Goal: Transaction & Acquisition: Book appointment/travel/reservation

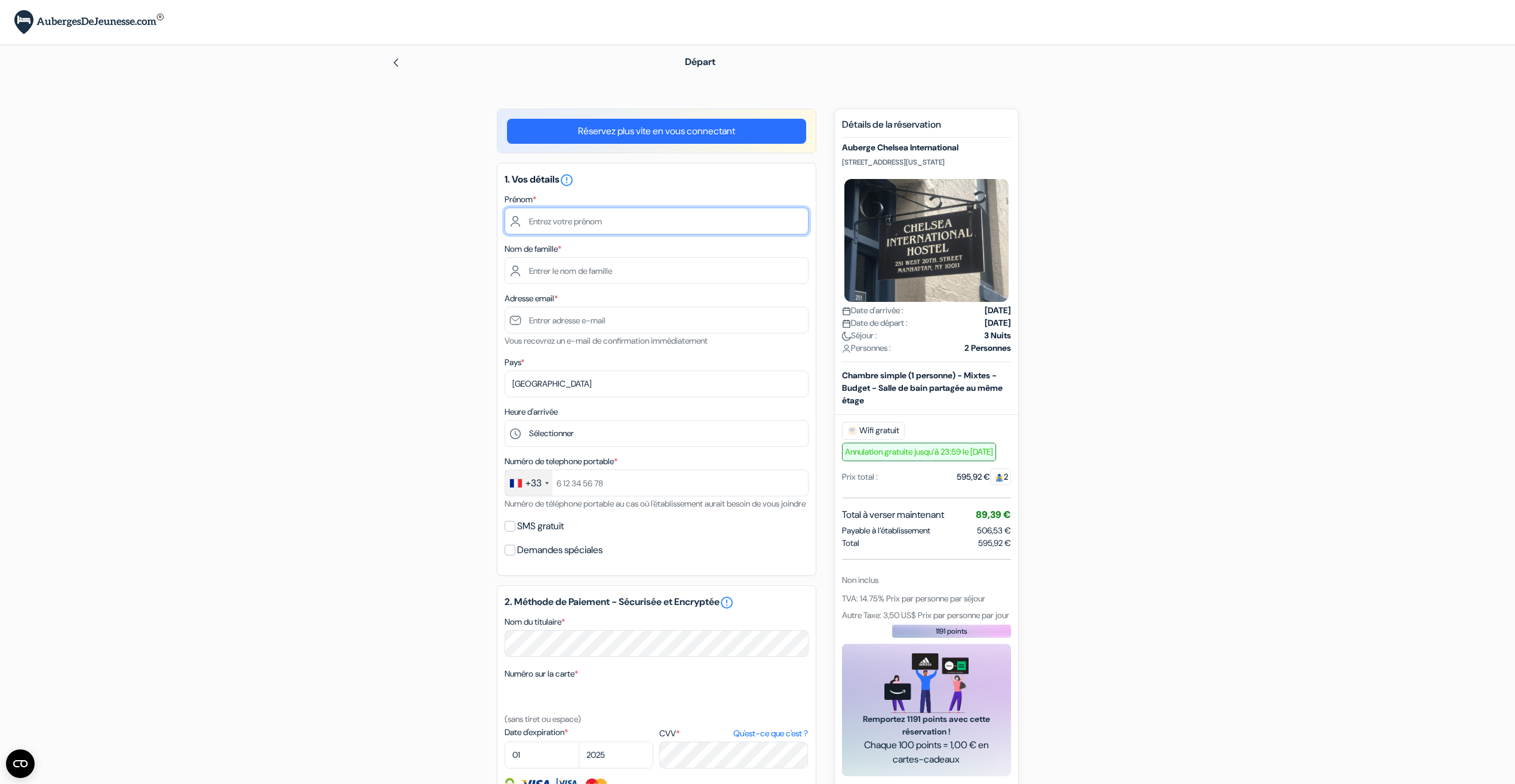
click at [578, 231] on input "text" at bounding box center [657, 221] width 304 height 27
type input "Chloé"
type input "RIQUIER"
type input "riquier@ciml.univ-mrs.fr"
type input "0650280026"
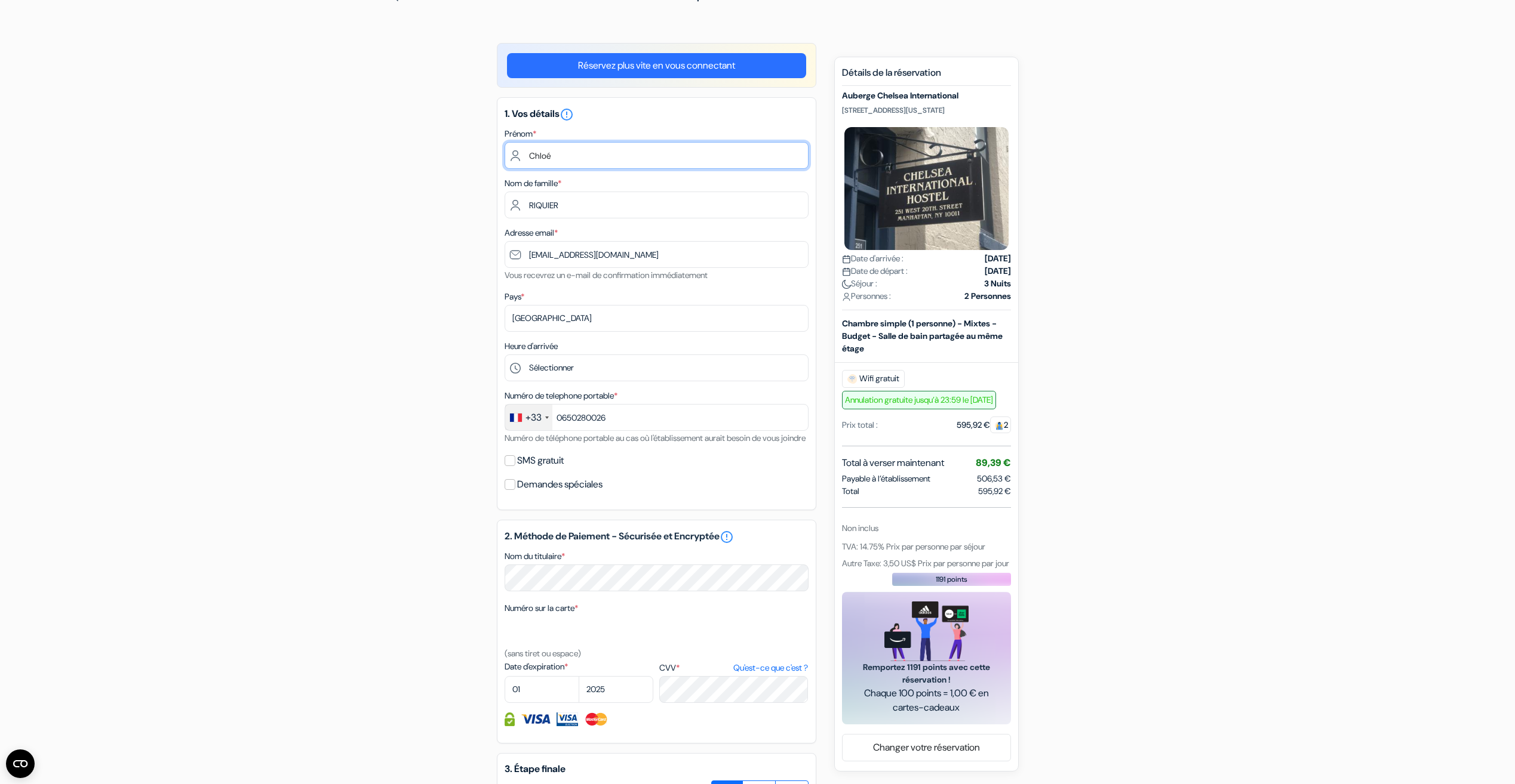
scroll to position [119, 0]
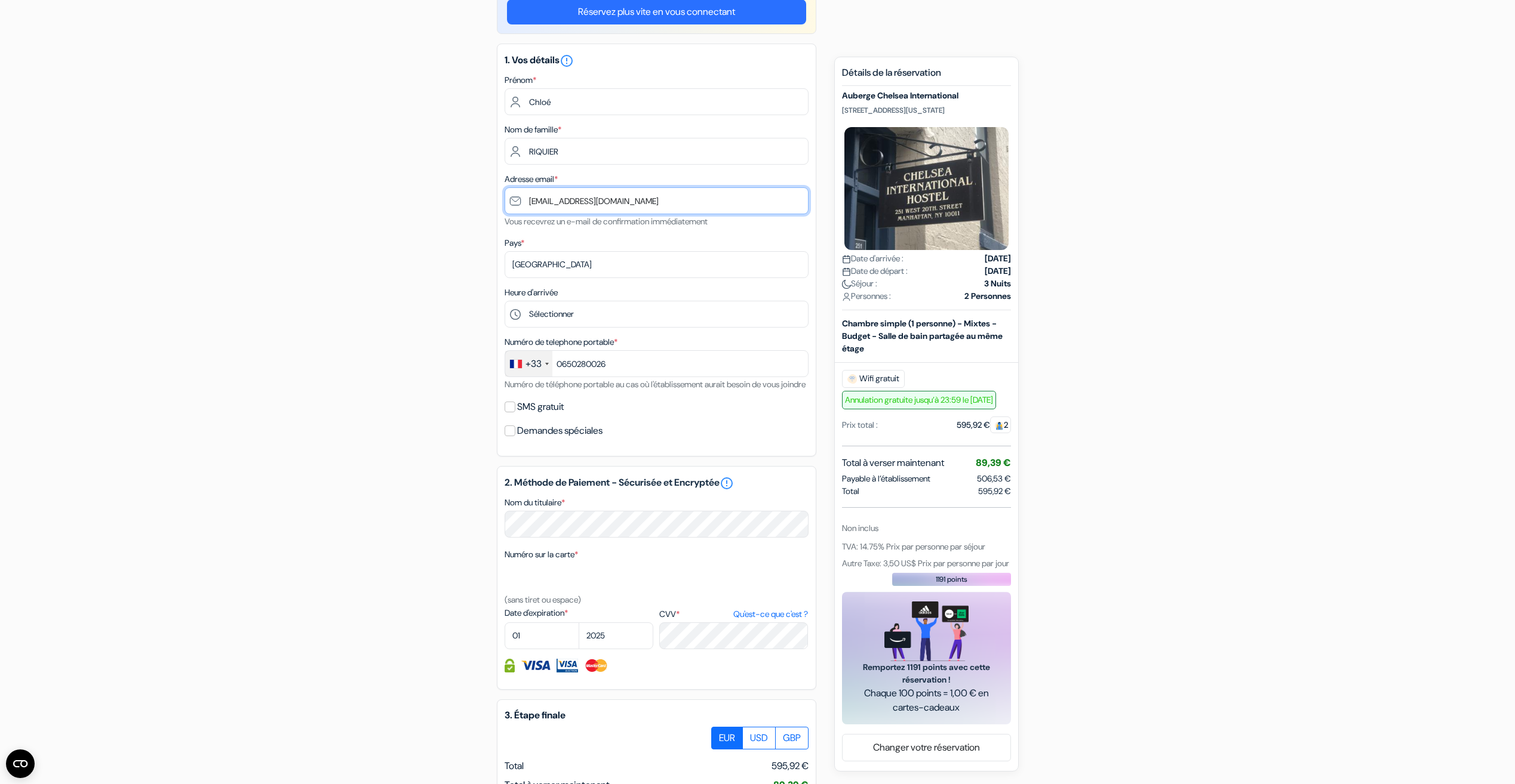
drag, startPoint x: 653, startPoint y: 206, endPoint x: 445, endPoint y: 195, distance: 208.3
click at [445, 195] on div "add_box Auberge Chelsea International 251 West 20th Street, New York, Etats Uni…" at bounding box center [758, 477] width 788 height 977
type input "chloeriquierpmg@gmail.com"
click at [440, 193] on div "add_box Auberge Chelsea International 251 West 20th Street, New York, Etats Uni…" at bounding box center [758, 477] width 788 height 977
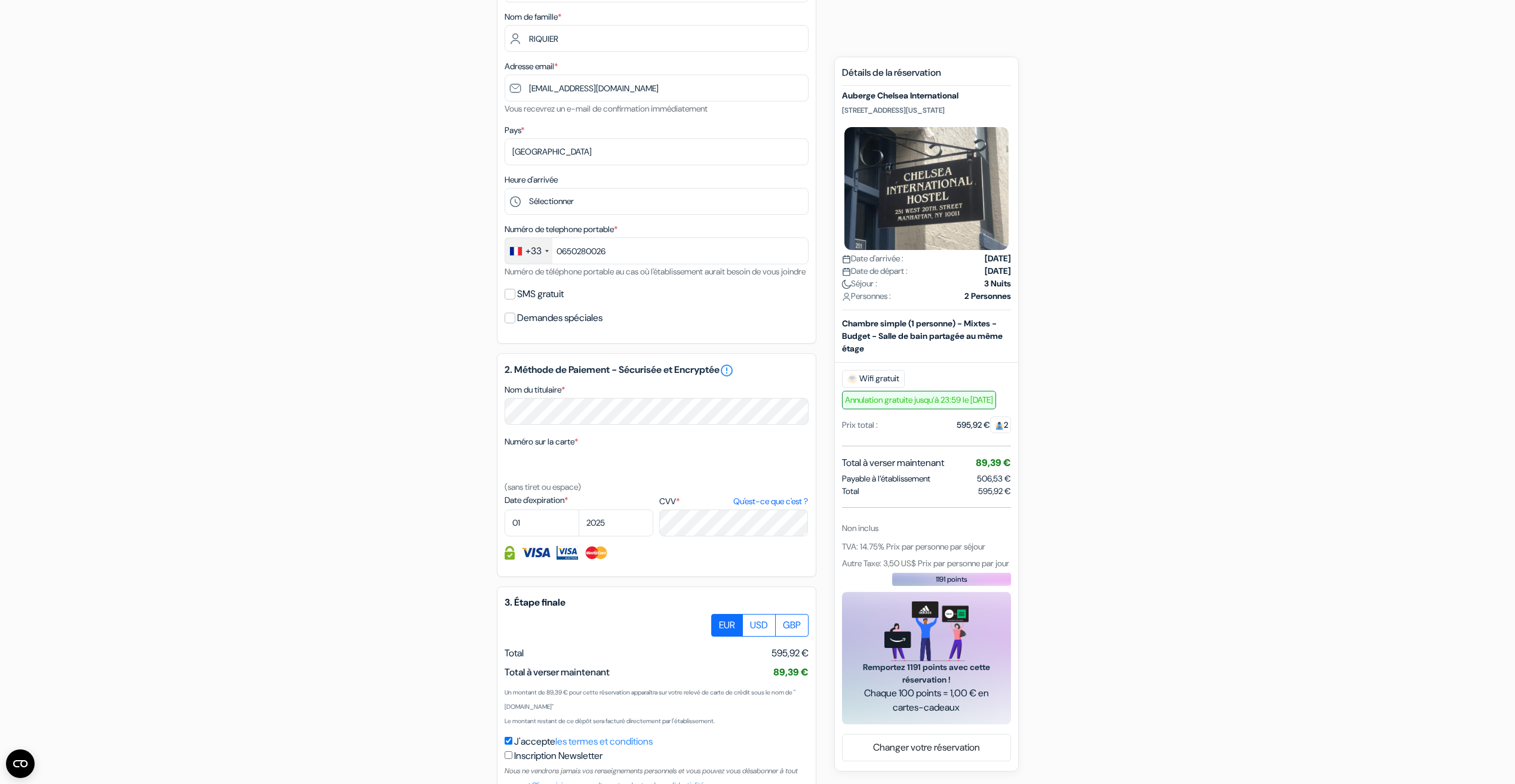
scroll to position [239, 0]
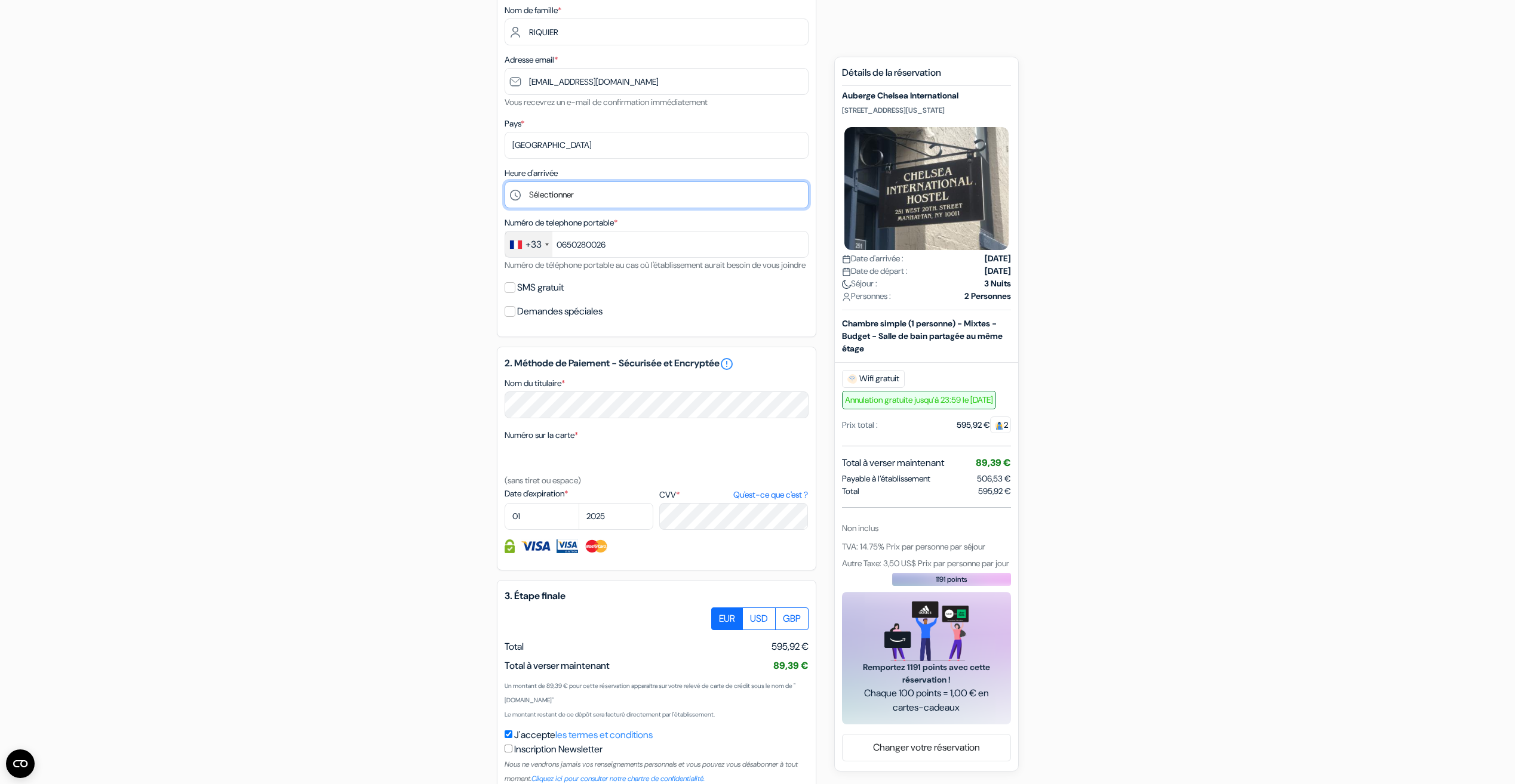
click at [551, 190] on select "Sélectionner 1:00 2:00 3:00 4:00 5:00 6:00 7:00 8:00 9:00 10:00 11:00 12:00 13:…" at bounding box center [657, 195] width 304 height 27
click at [399, 359] on div "add_box Auberge Chelsea International 251 West 20th Street, New York, Etats Uni…" at bounding box center [758, 358] width 788 height 977
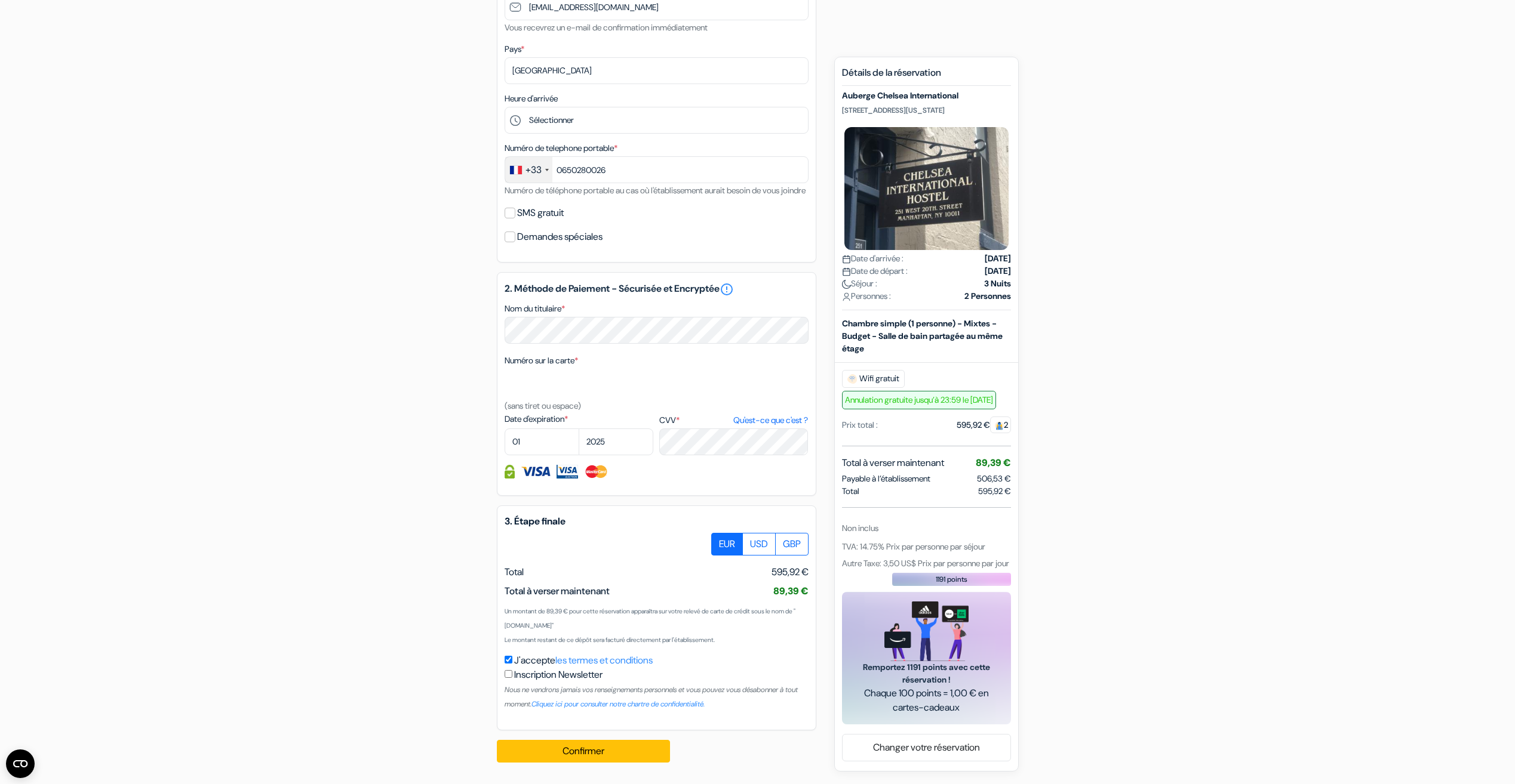
scroll to position [327, 0]
click at [506, 216] on input "SMS gratuit" at bounding box center [510, 213] width 11 height 11
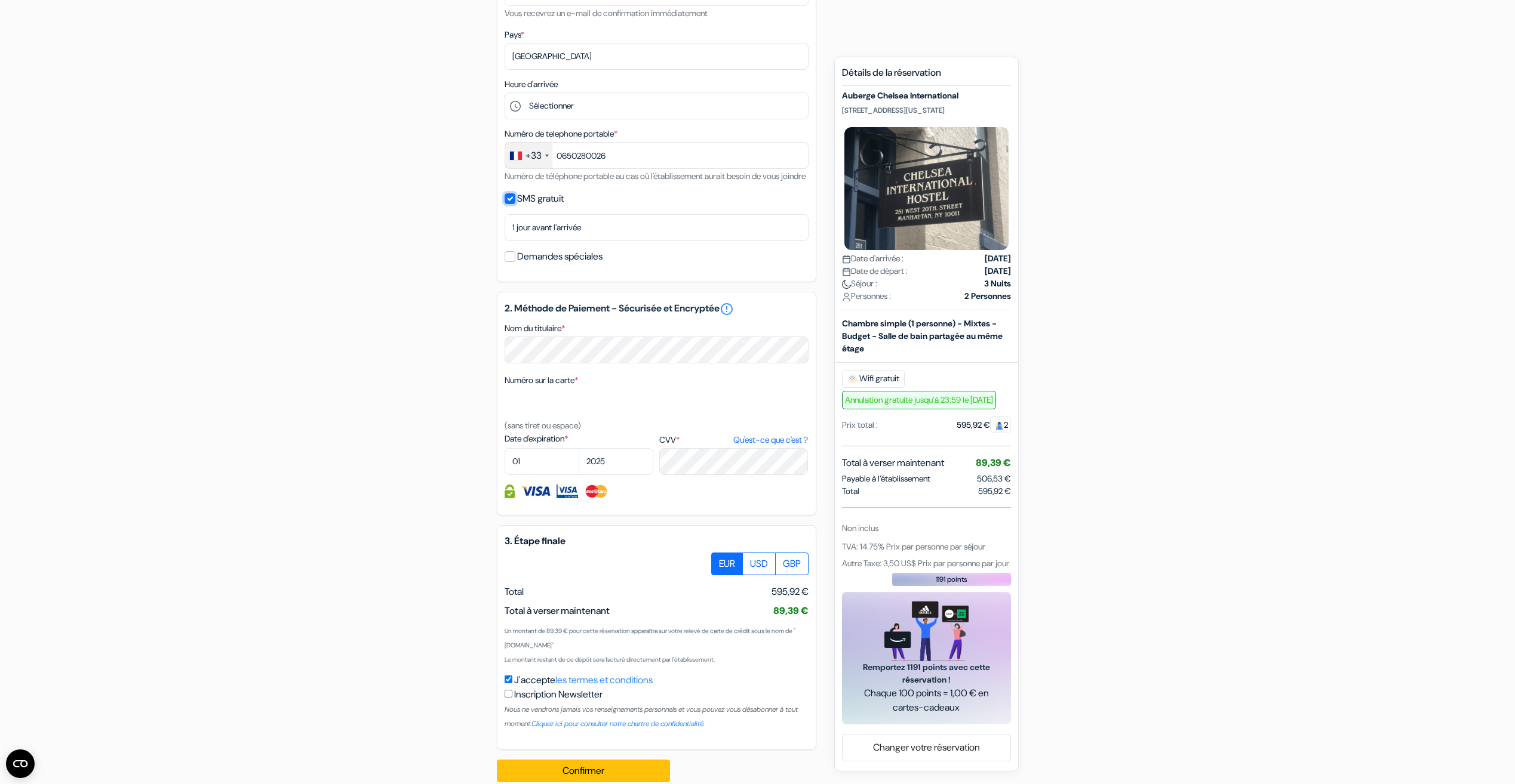
click at [506, 204] on input "SMS gratuit" at bounding box center [510, 199] width 11 height 11
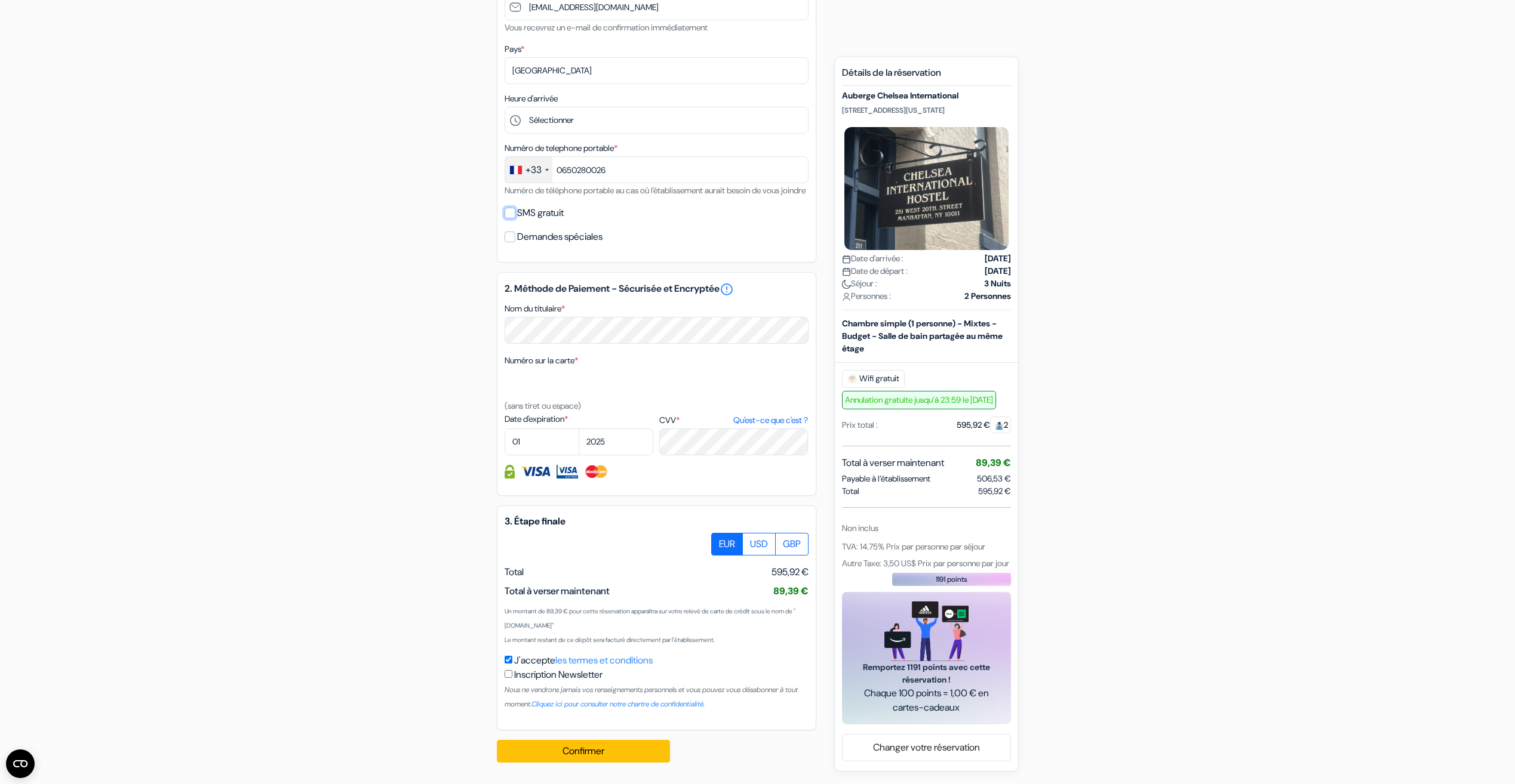
click at [506, 216] on input "SMS gratuit" at bounding box center [510, 213] width 11 height 11
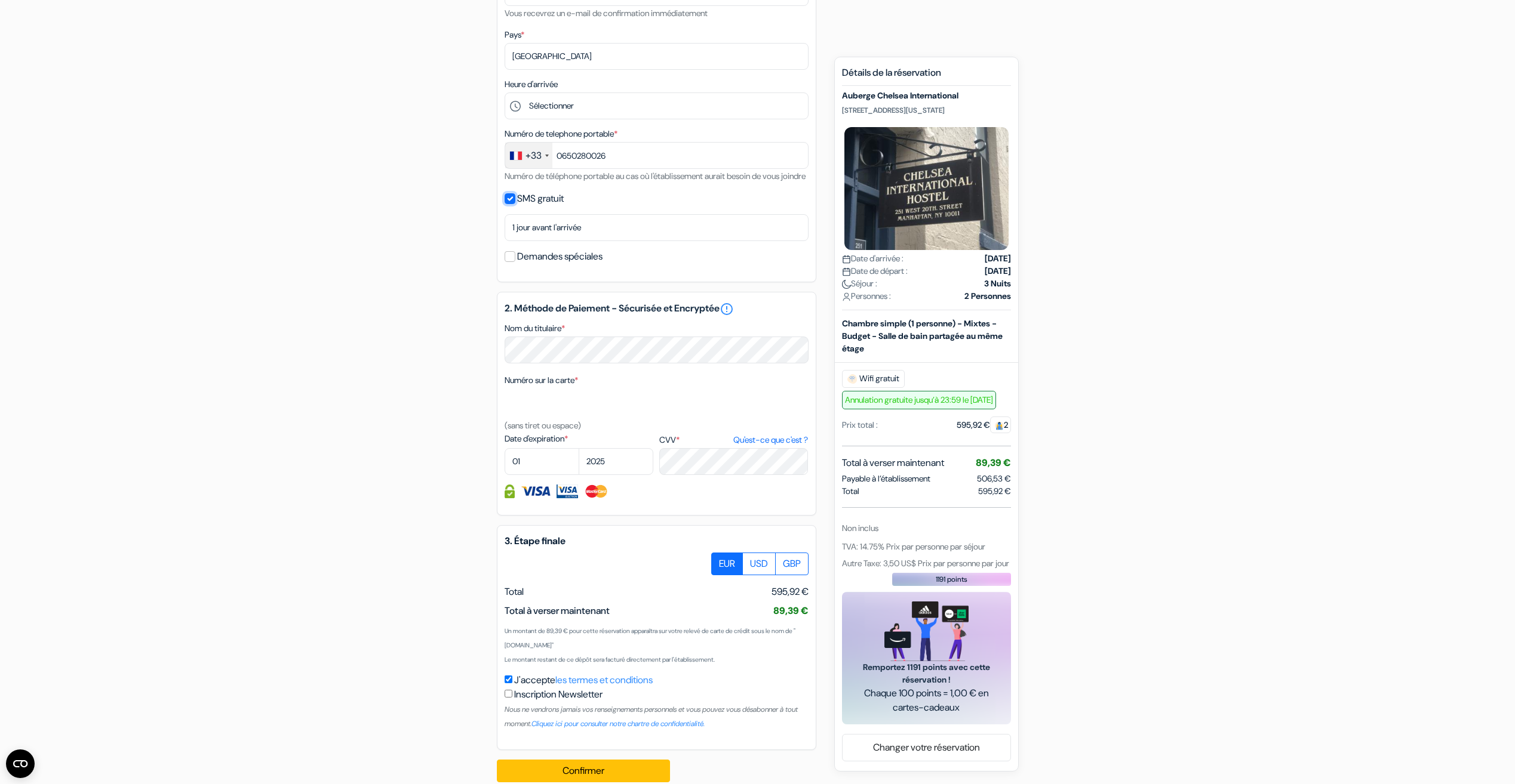
click at [506, 204] on input "SMS gratuit" at bounding box center [510, 199] width 11 height 11
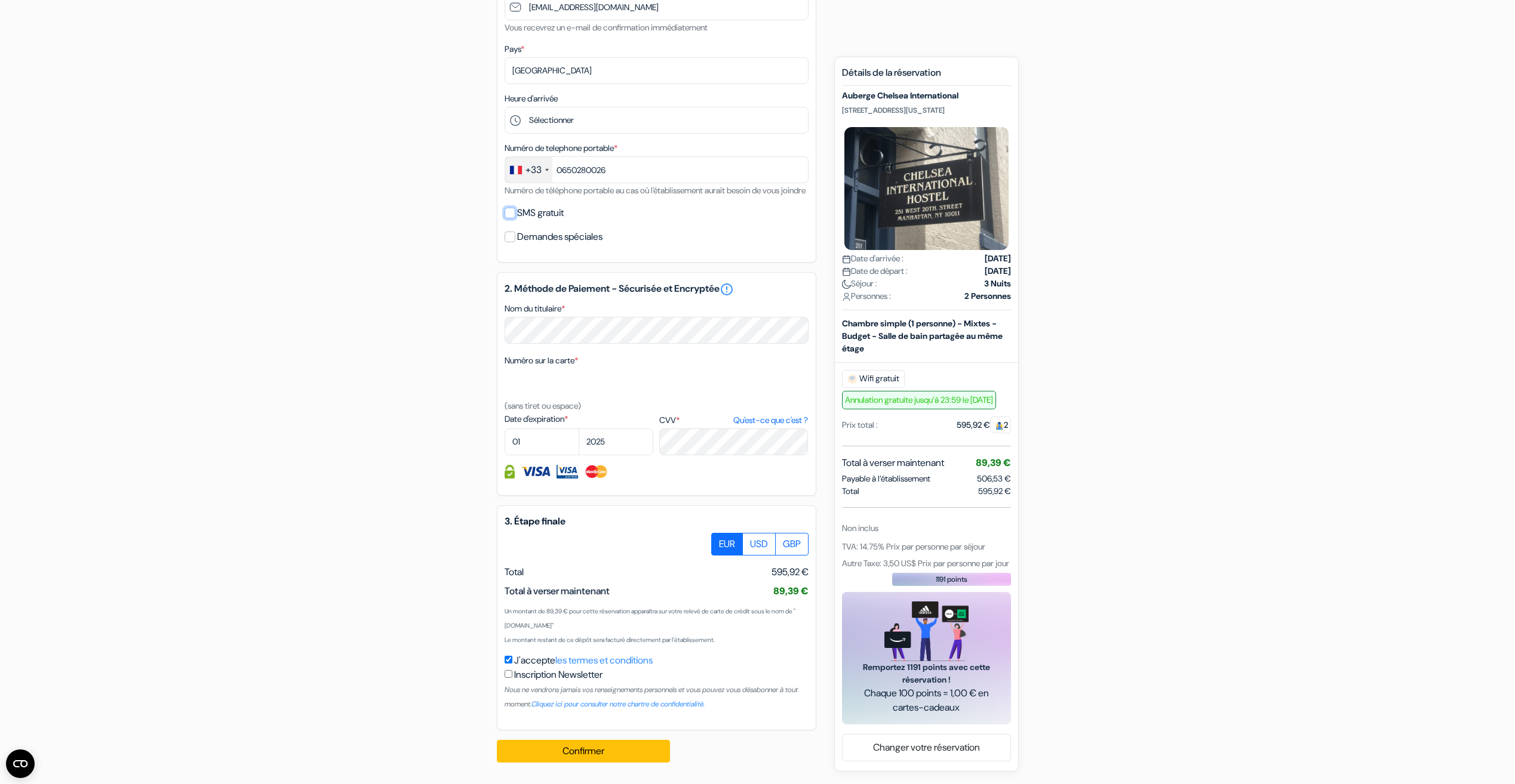
click at [508, 214] on input "SMS gratuit" at bounding box center [510, 213] width 11 height 11
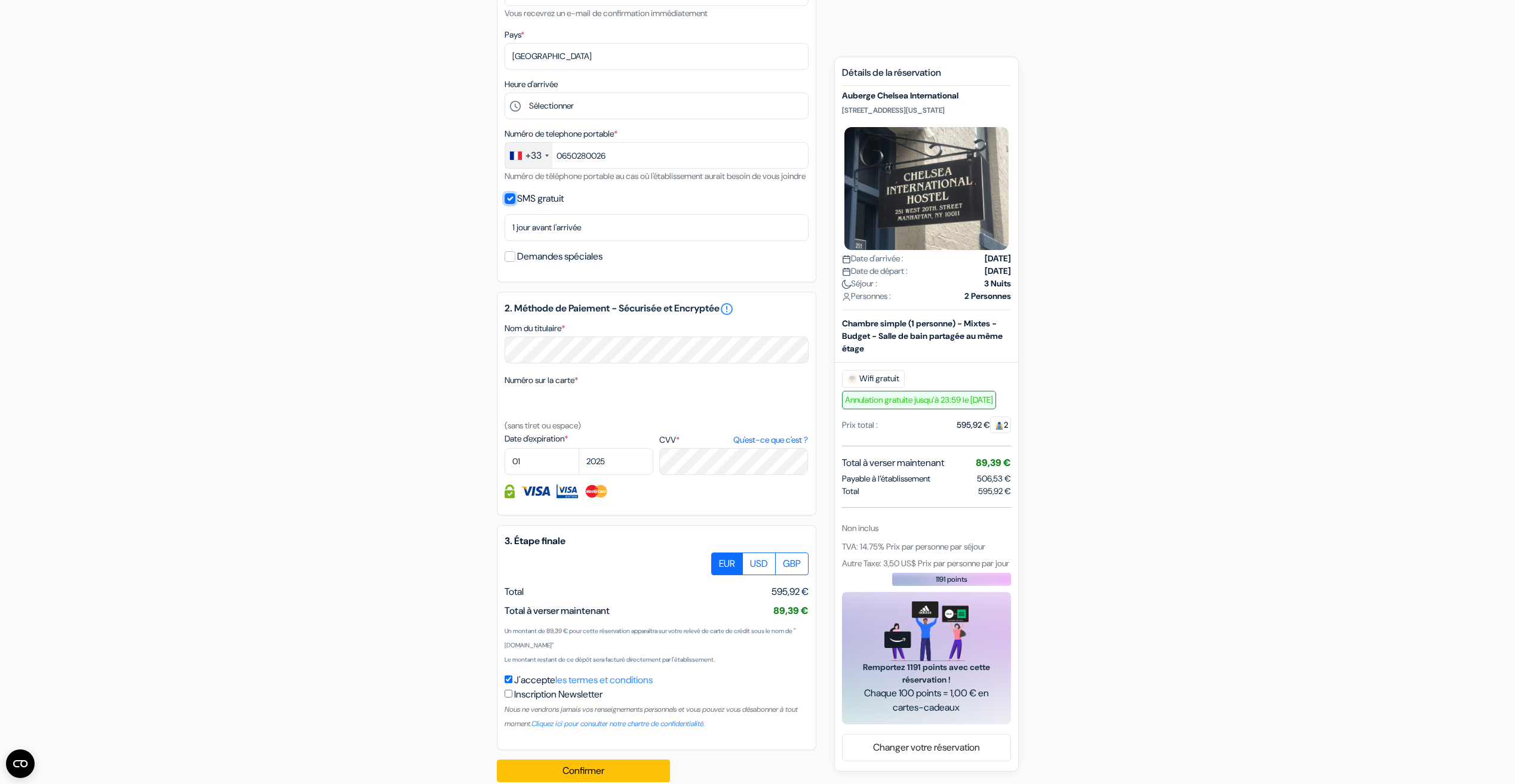
click at [508, 204] on input "SMS gratuit" at bounding box center [510, 199] width 11 height 11
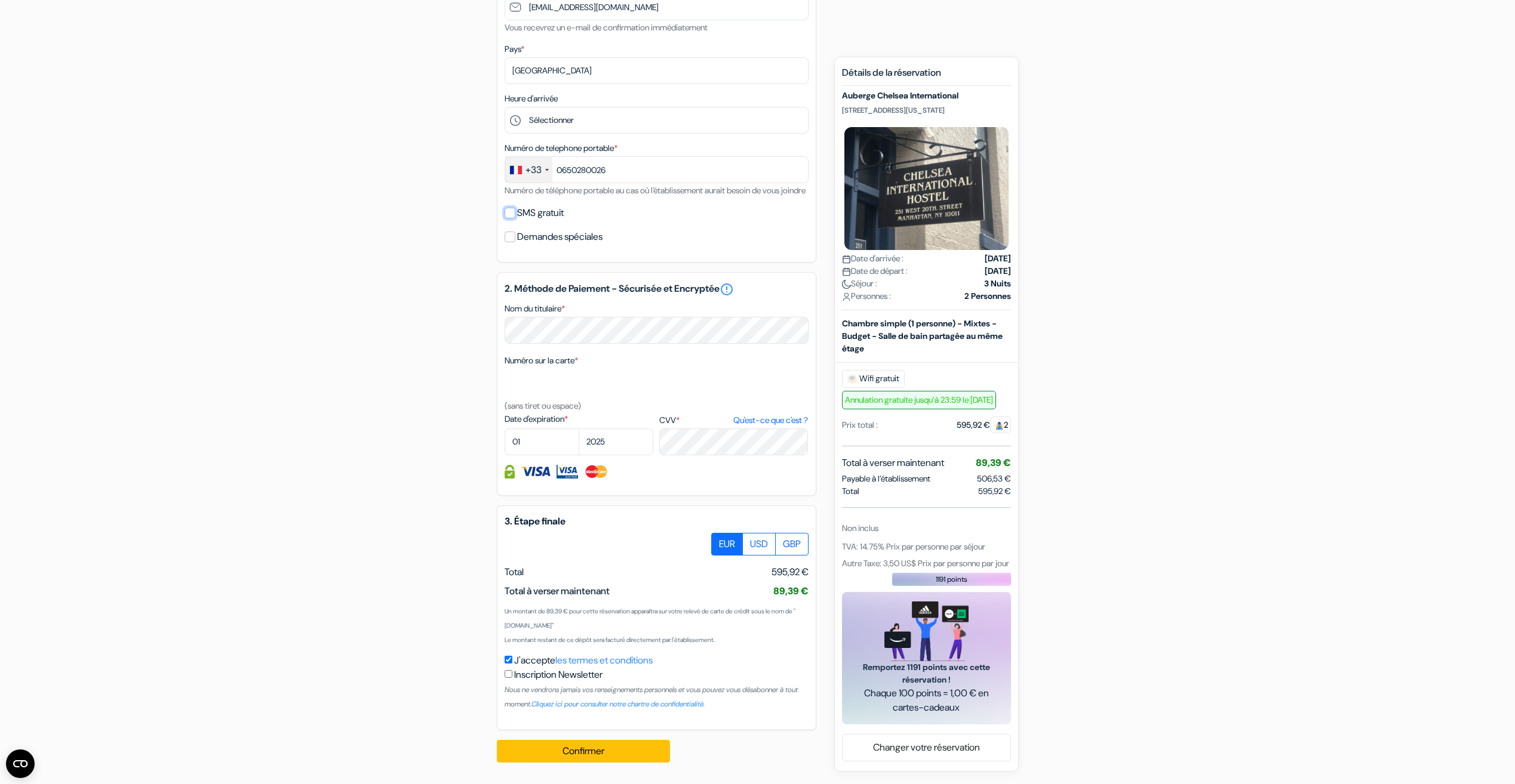
click at [508, 214] on input "SMS gratuit" at bounding box center [510, 213] width 11 height 11
checkbox input "true"
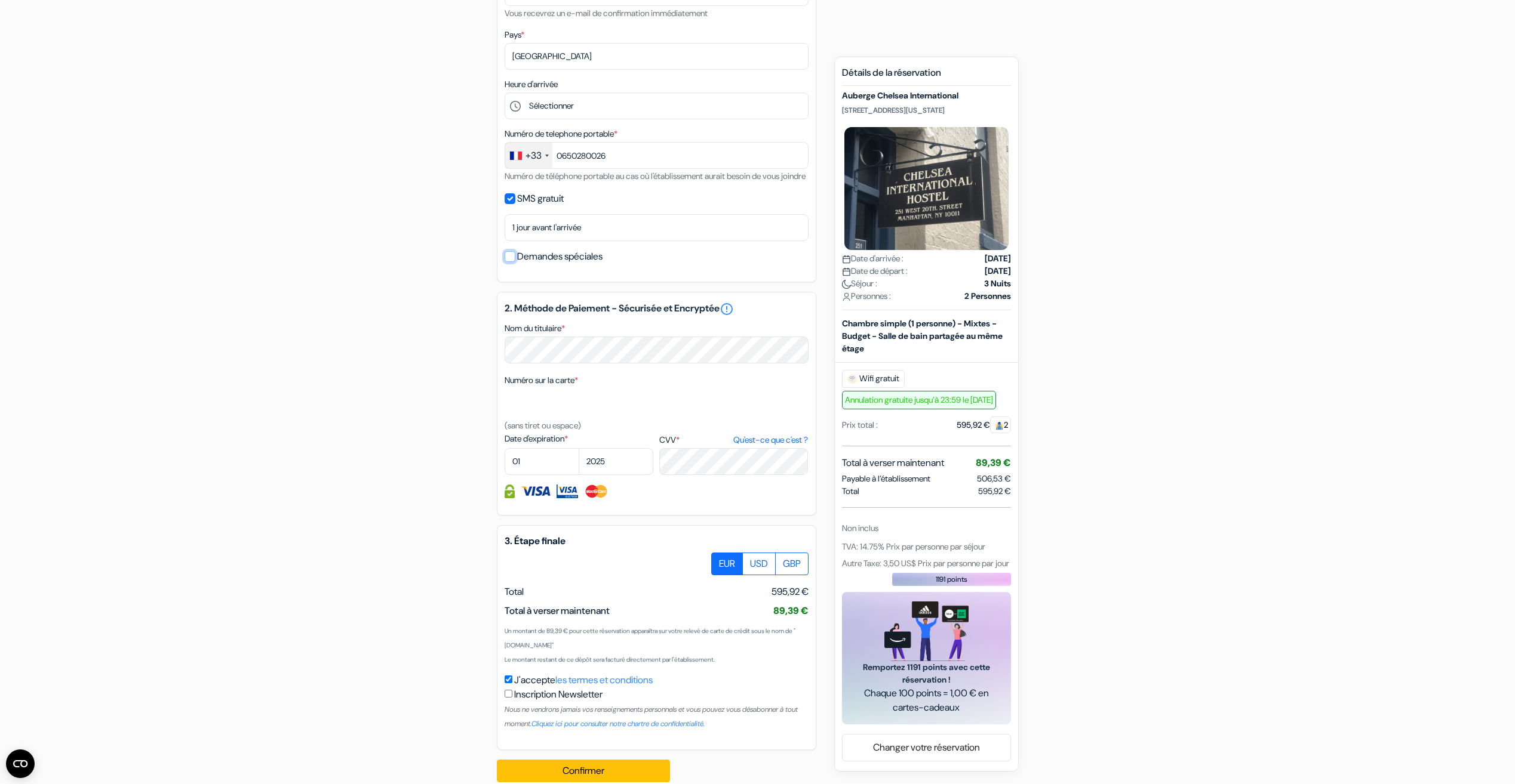
click at [513, 262] on input "Demandes spéciales" at bounding box center [510, 256] width 11 height 11
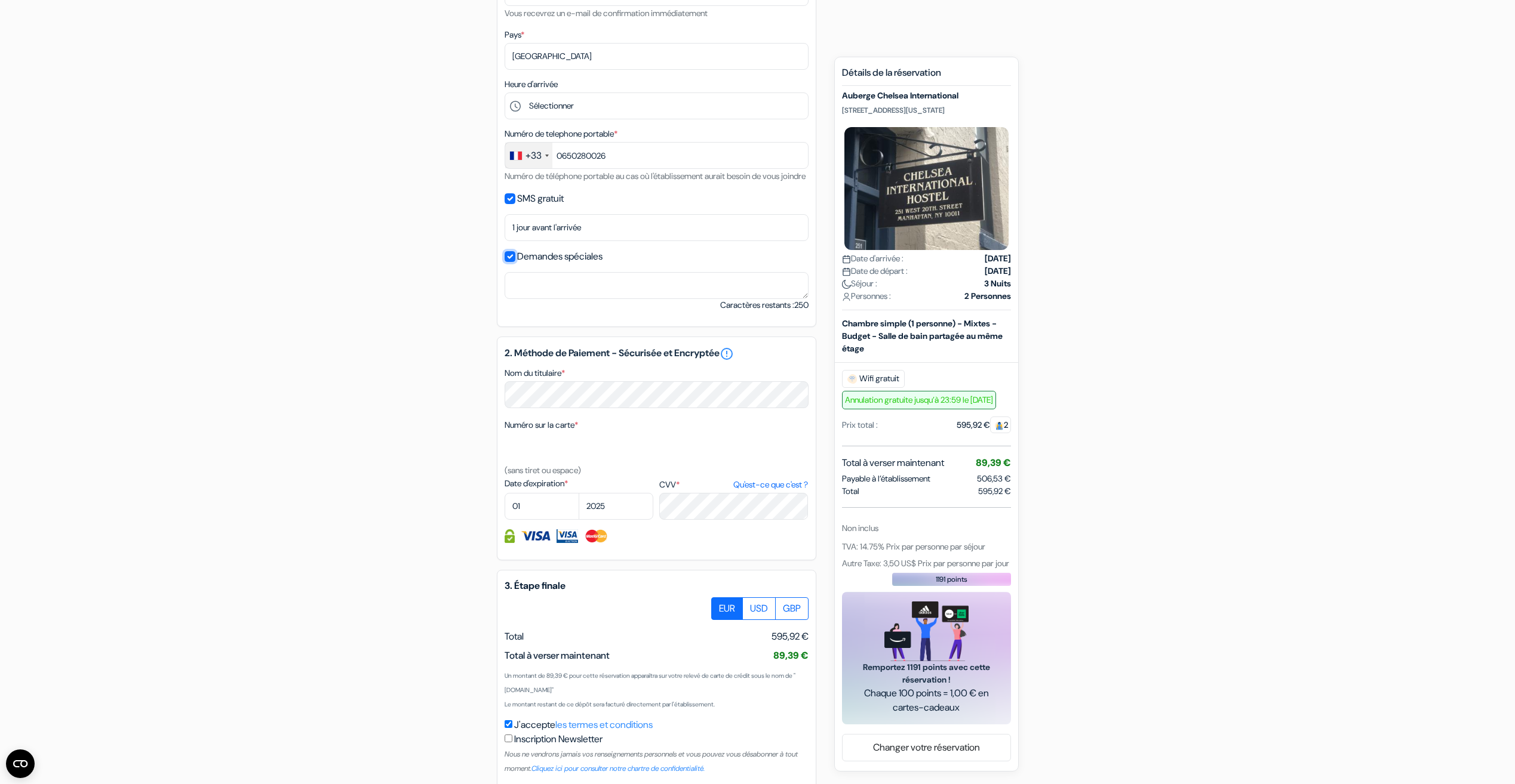
click at [513, 262] on input "Demandes spéciales" at bounding box center [510, 256] width 11 height 11
checkbox input "false"
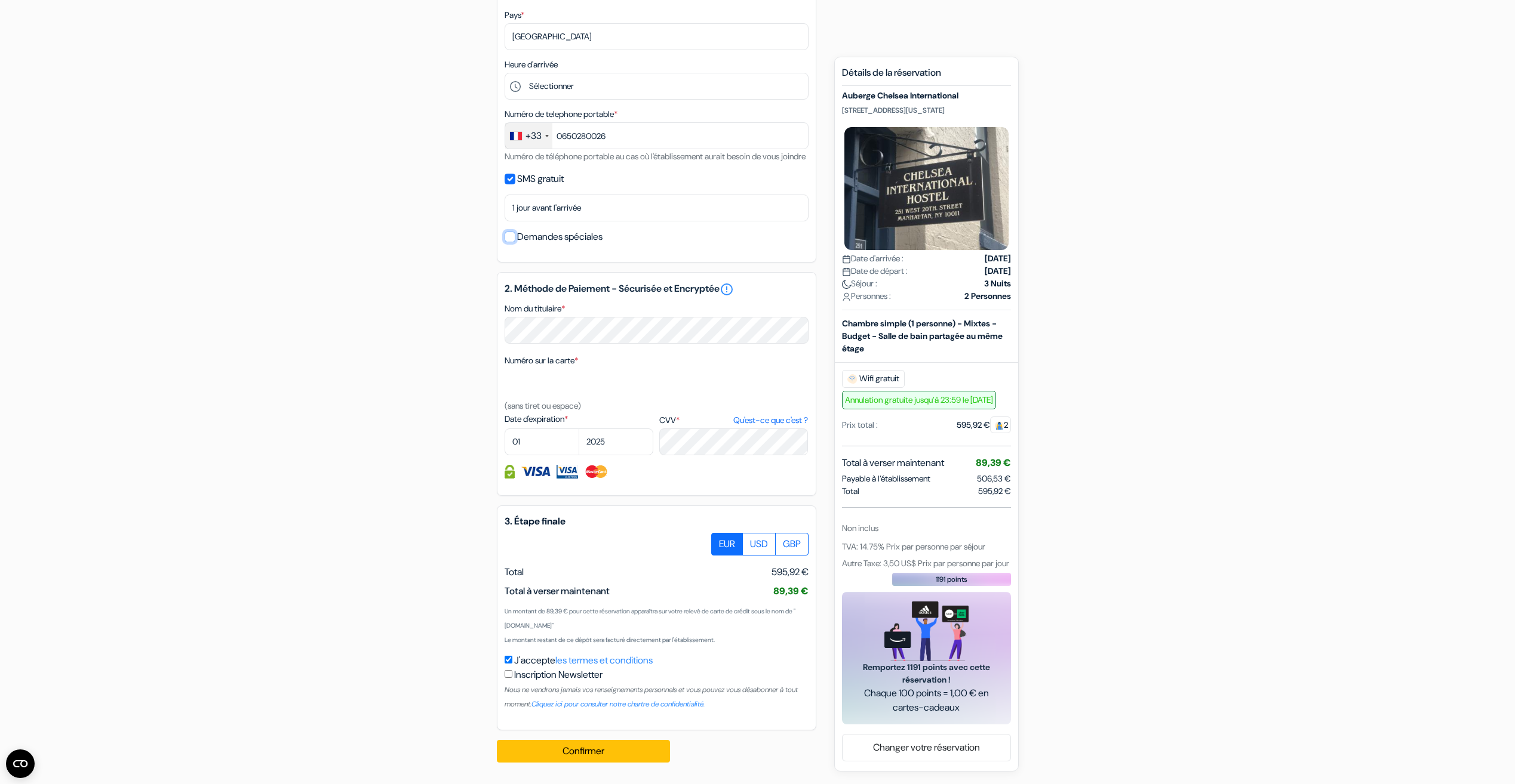
scroll to position [362, 0]
click at [535, 443] on select "01 02 03 04 05 06 07 08 09 10 11 12" at bounding box center [542, 441] width 75 height 27
select select "05"
click at [606, 447] on select "2025 2026 2027 2028 2029 2030 2031 2032 2033 2034 2035 2036 2037 2038 2039 2040…" at bounding box center [616, 441] width 75 height 27
click at [603, 755] on button "Confirmer Loading..." at bounding box center [583, 751] width 173 height 22
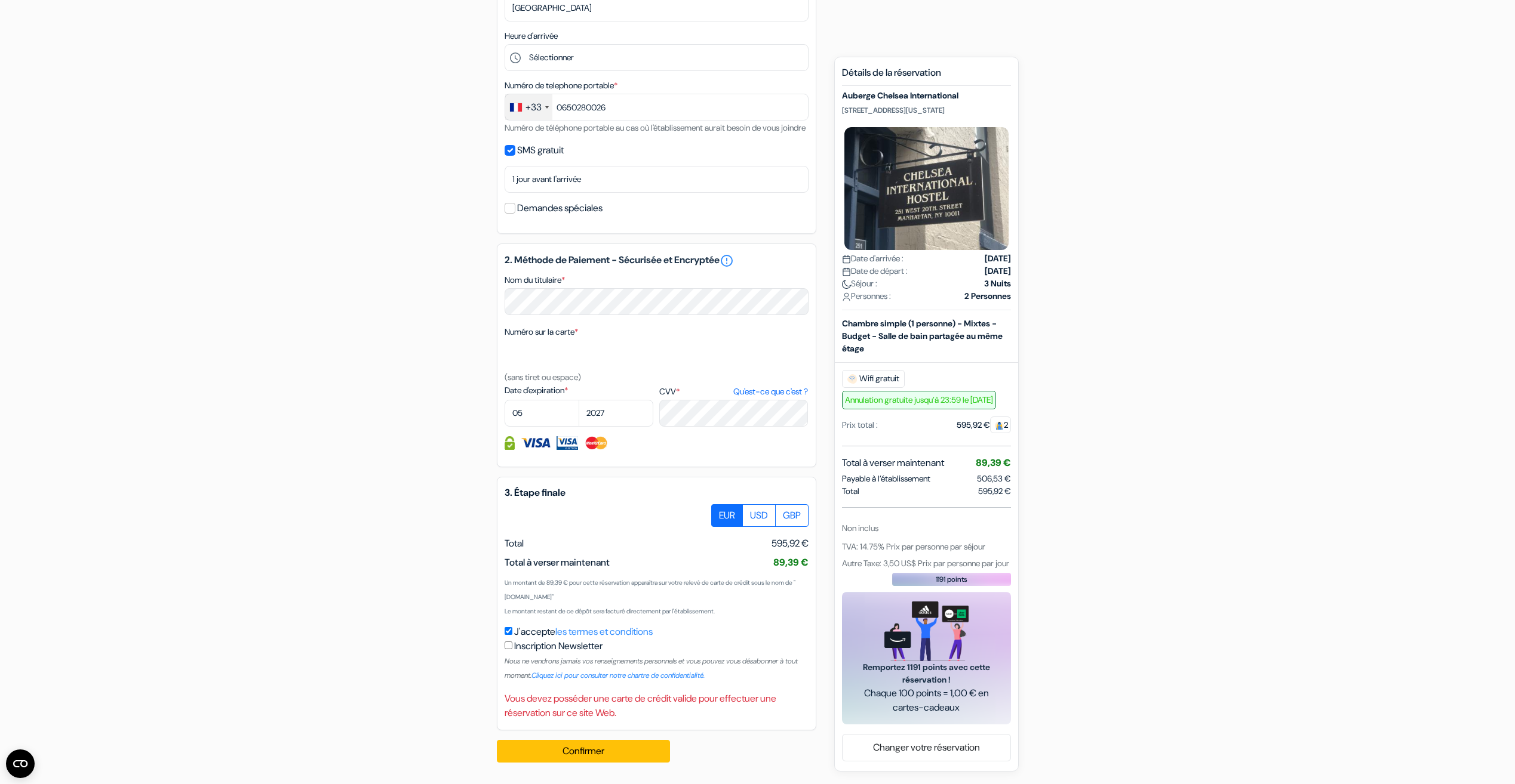
scroll to position [390, 0]
click at [606, 752] on button "Confirmer Loading..." at bounding box center [583, 751] width 173 height 22
drag, startPoint x: 627, startPoint y: 765, endPoint x: 622, endPoint y: 757, distance: 9.4
click at [627, 765] on div "Confirmer Loading... Traitement de la demande..." at bounding box center [590, 751] width 186 height 42
click at [622, 757] on button "Confirmer Loading..." at bounding box center [583, 751] width 173 height 22
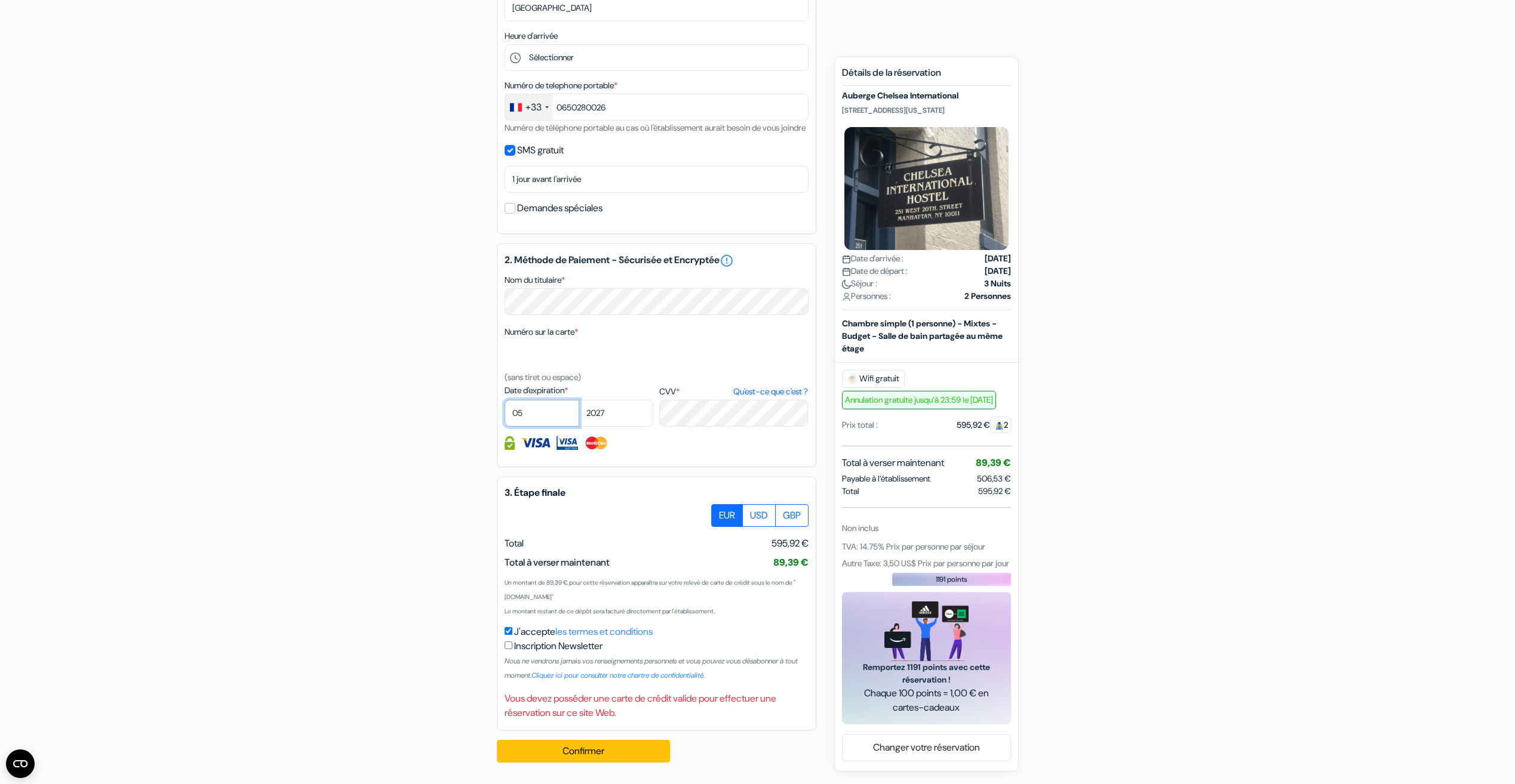
click at [547, 413] on select "01 02 03 04 05 06 07 08 09 10 11 12" at bounding box center [542, 413] width 75 height 27
click at [505, 400] on select "01 02 03 04 05 06 07 08 09 10 11 12" at bounding box center [542, 413] width 75 height 27
click at [614, 416] on select "2025 2026 2027 2028 2029 2030 2031 2032 2033 2034 2035 2036 2037 2038 2039 2040…" at bounding box center [616, 413] width 75 height 27
click at [579, 400] on select "2025 2026 2027 2028 2029 2030 2031 2032 2033 2034 2035 2036 2037 2038 2039 2040…" at bounding box center [616, 413] width 75 height 27
click at [350, 452] on form "Départ add_box Auberge Chelsea International 251 West 20th Street, New York, Et…" at bounding box center [758, 206] width 1515 height 1073
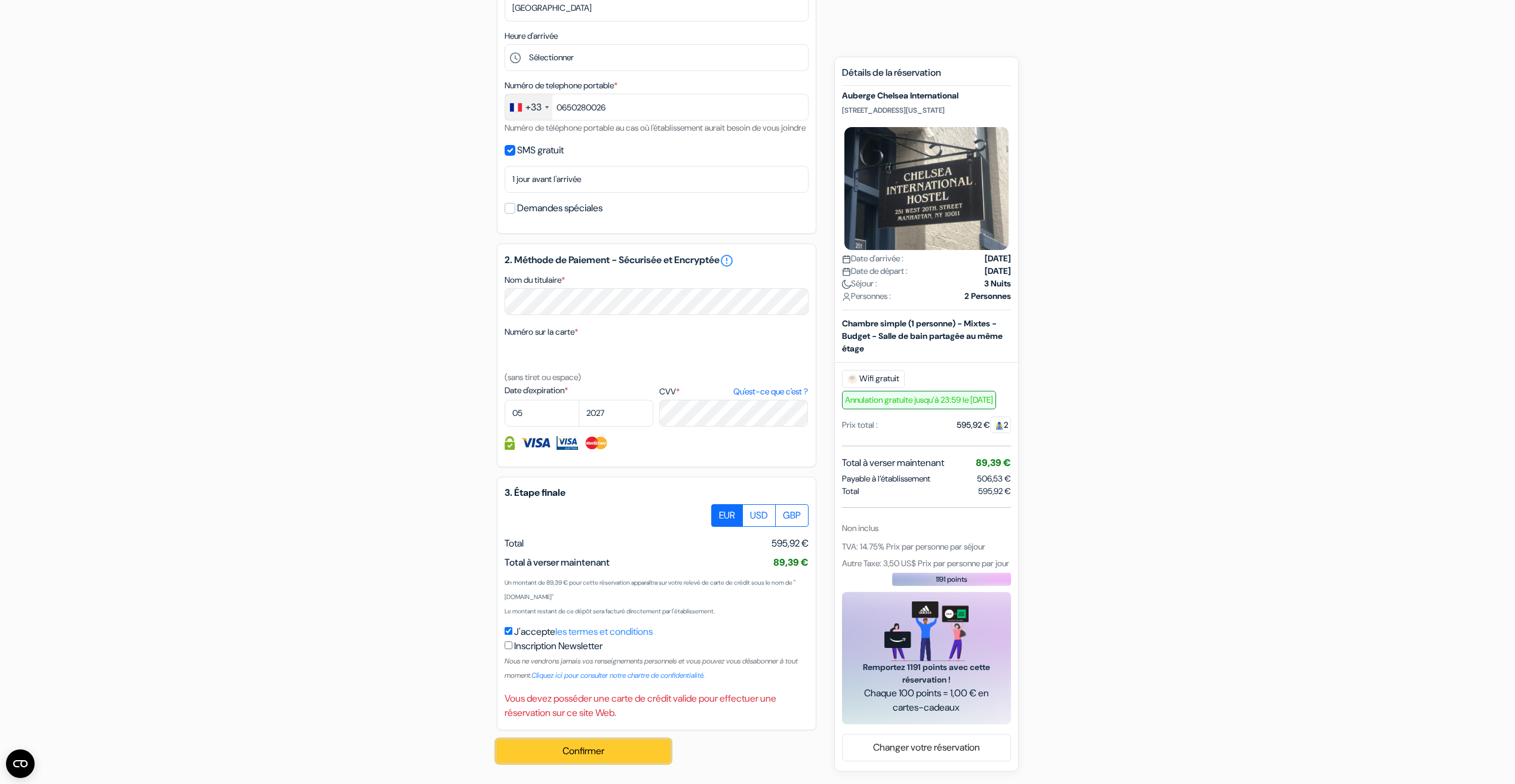
click at [647, 749] on button "Confirmer Loading..." at bounding box center [583, 751] width 173 height 22
click at [388, 293] on div "add_box Auberge Chelsea International 251 West 20th Street, New York, Etats Uni…" at bounding box center [758, 253] width 788 height 1040
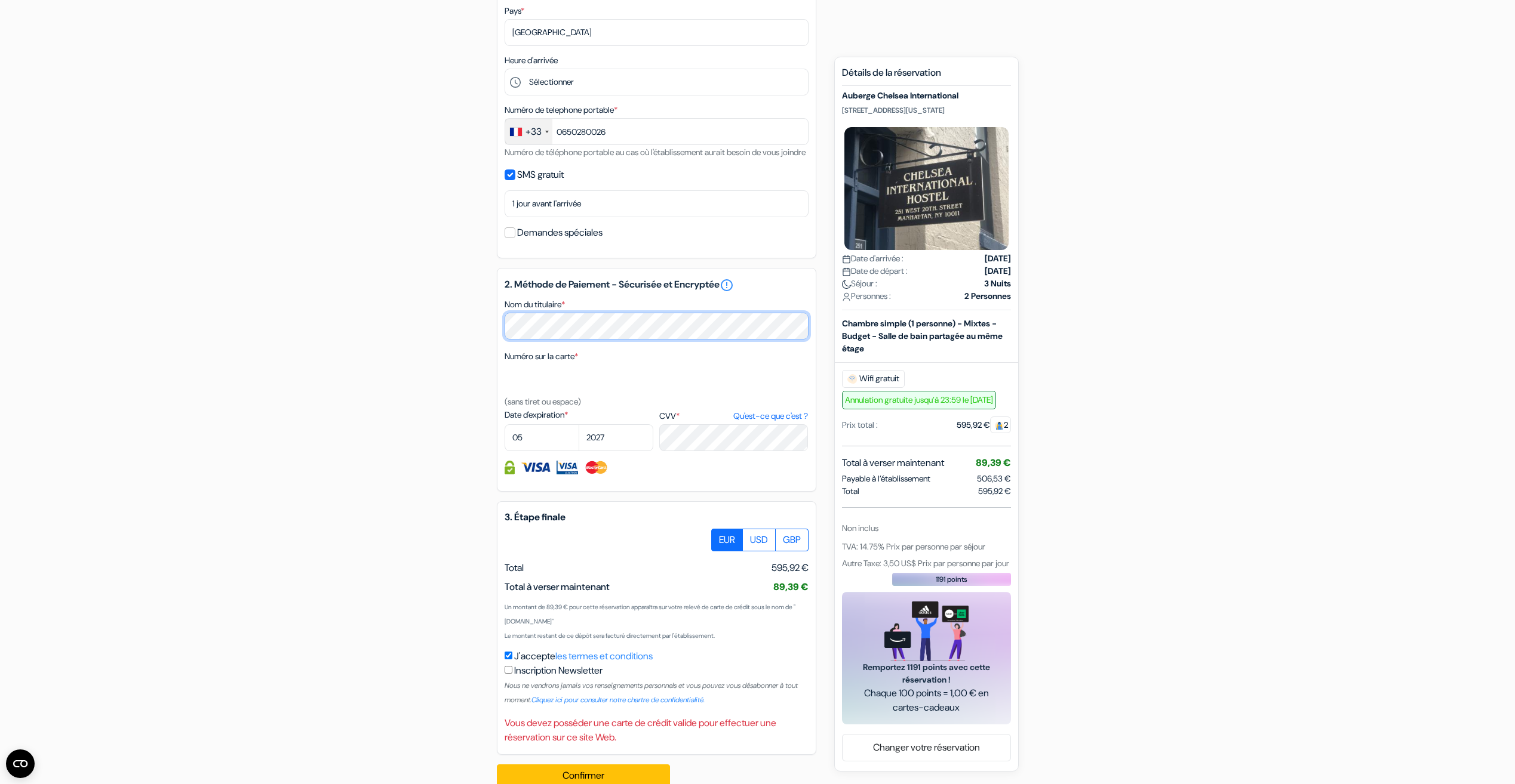
scroll to position [330, 0]
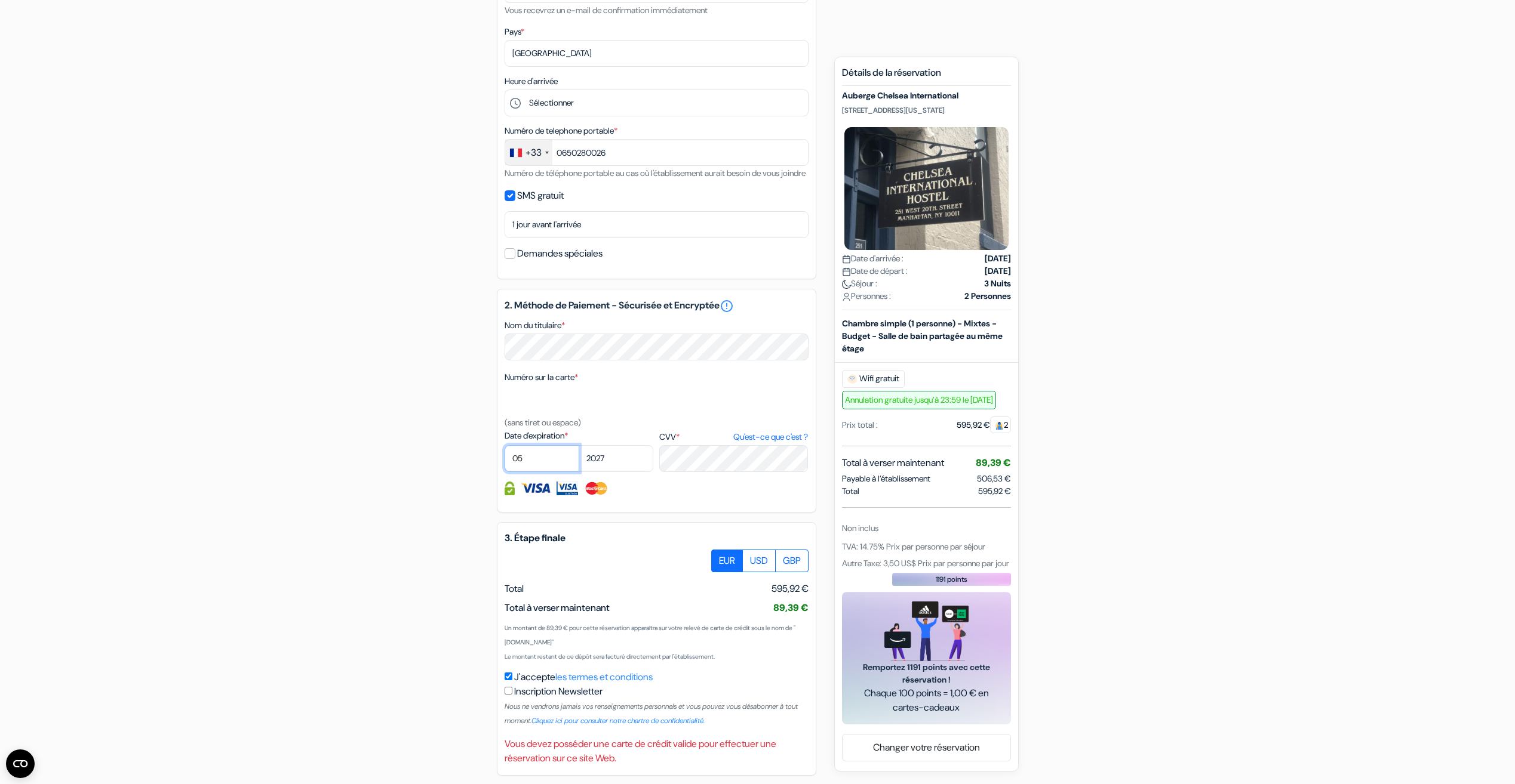
click at [516, 472] on select "01 02 03 04 05 06 07 08 09 10 11 12" at bounding box center [542, 458] width 75 height 27
click at [548, 472] on select "01 02 03 04 05 06 07 08 09 10 11 12" at bounding box center [542, 458] width 75 height 27
click at [603, 472] on select "2025 2026 2027 2028 2029 2030 2031 2032 2033 2034 2035 2036 2037 2038 2039 2040…" at bounding box center [616, 458] width 75 height 27
select select "2029"
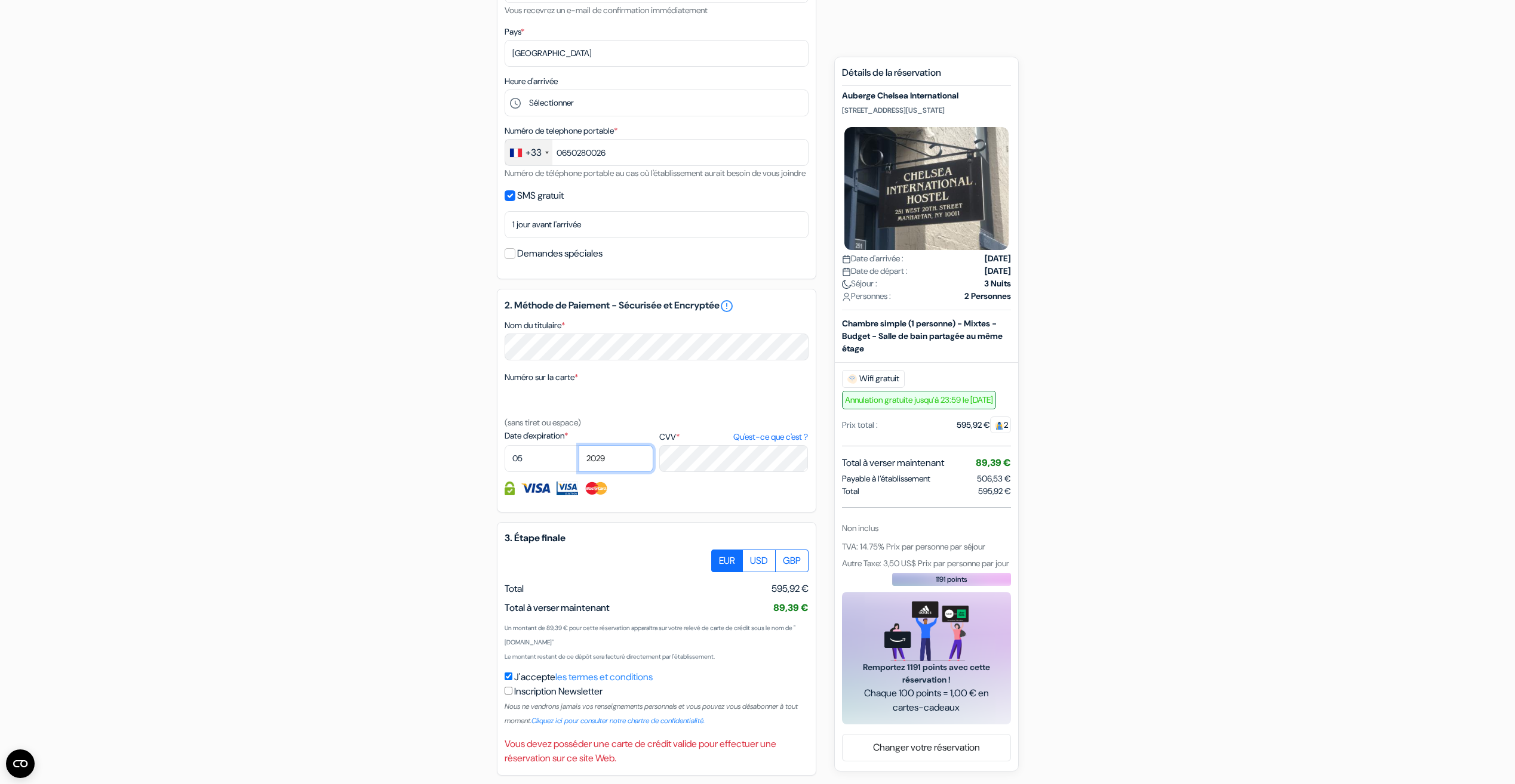
click at [579, 460] on select "2025 2026 2027 2028 2029 2030 2031 2032 2033 2034 2035 2036 2037 2038 2039 2040…" at bounding box center [616, 458] width 75 height 27
click at [587, 572] on div at bounding box center [657, 561] width 304 height 22
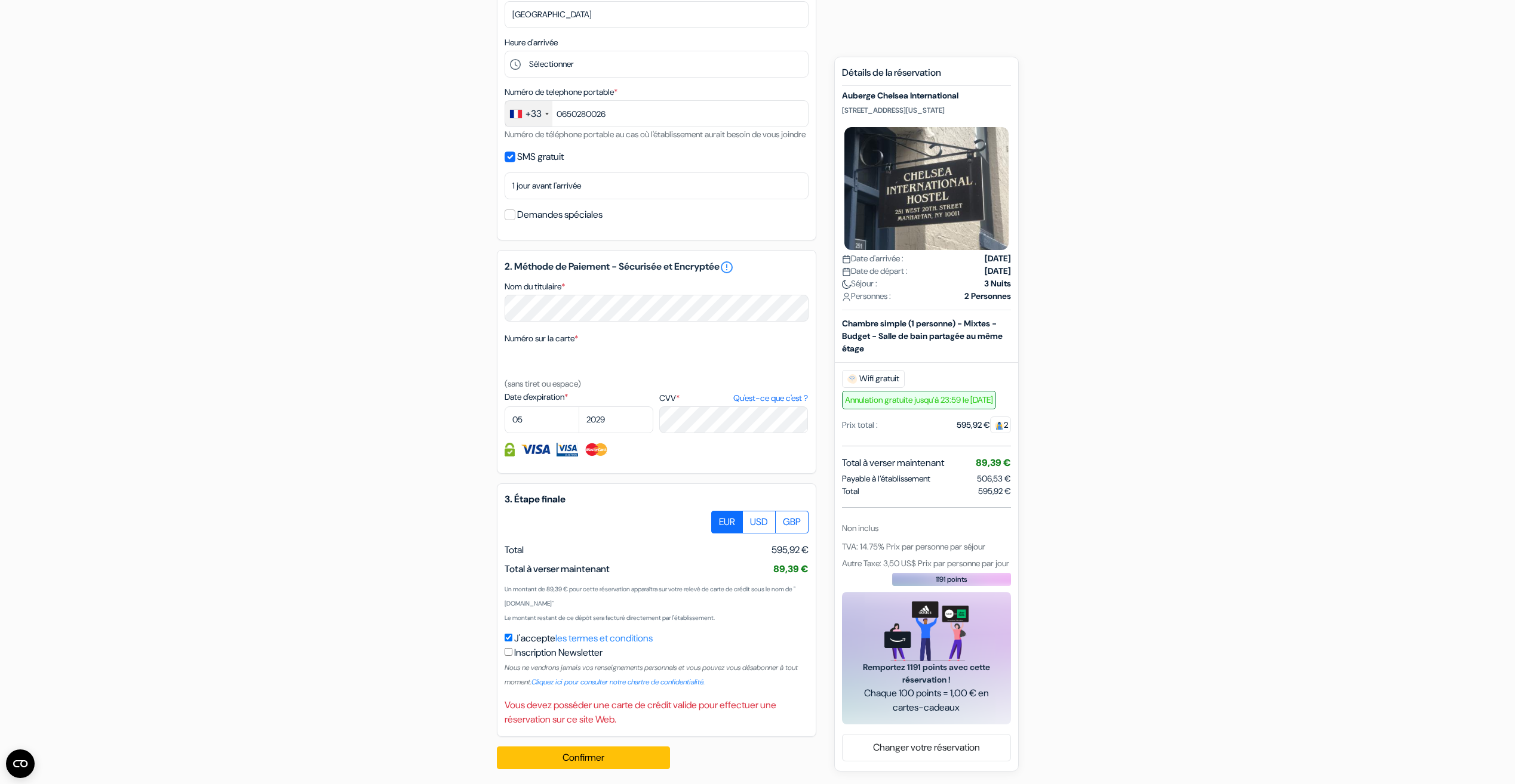
scroll to position [390, 0]
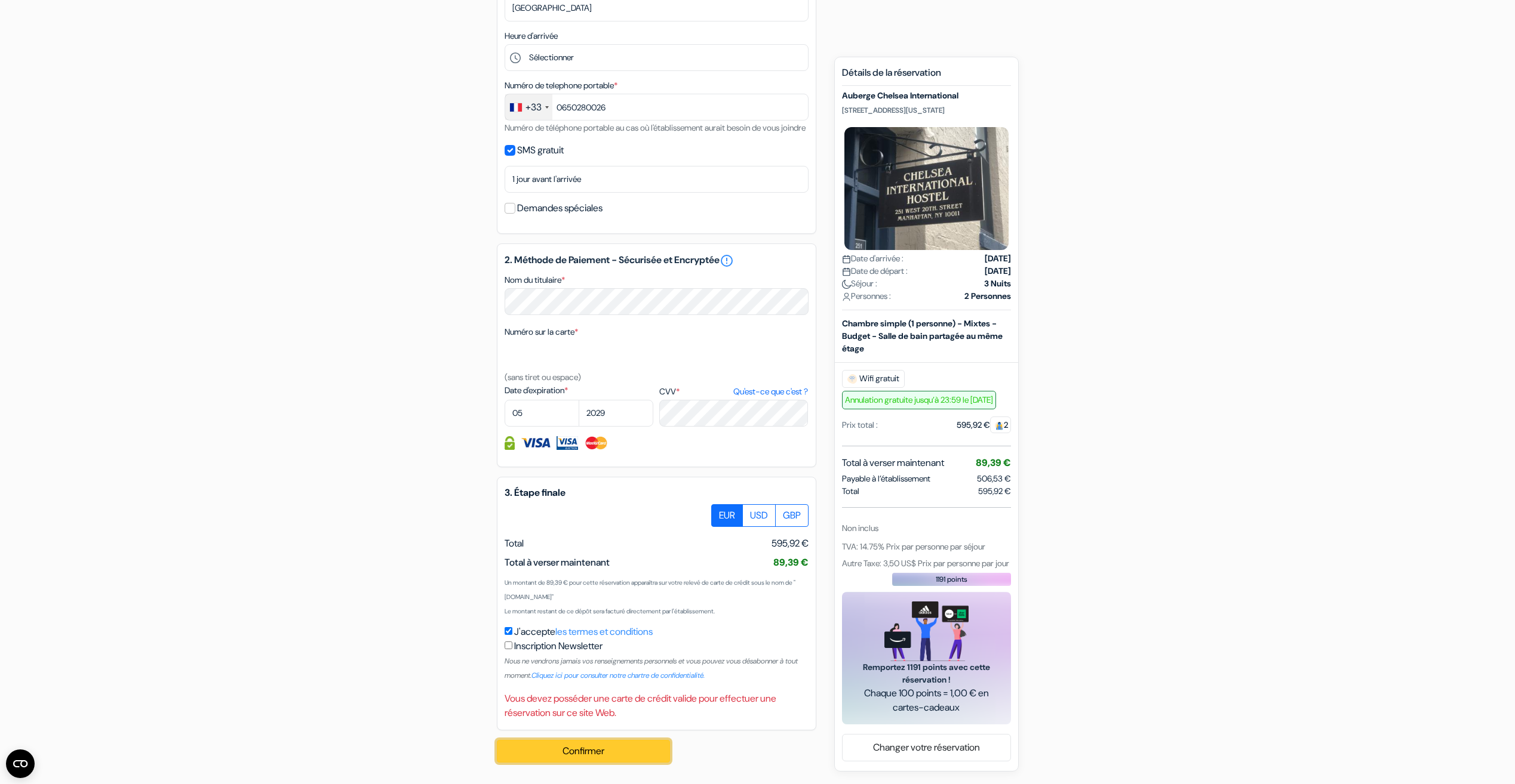
click at [561, 744] on button "Confirmer Loading..." at bounding box center [583, 751] width 173 height 22
click at [385, 280] on div "add_box Auberge Chelsea International 251 West 20th Street, New York, Etats Uni…" at bounding box center [758, 253] width 788 height 1040
click at [561, 414] on select "01 02 03 04 05 06 07 08 09 10 11 12" at bounding box center [542, 413] width 75 height 27
select select "08"
click at [630, 407] on select "2025 2026 2027 2028 2029 2030 2031 2032 2033 2034 2035 2036 2037 2038 2039 2040…" at bounding box center [616, 413] width 75 height 27
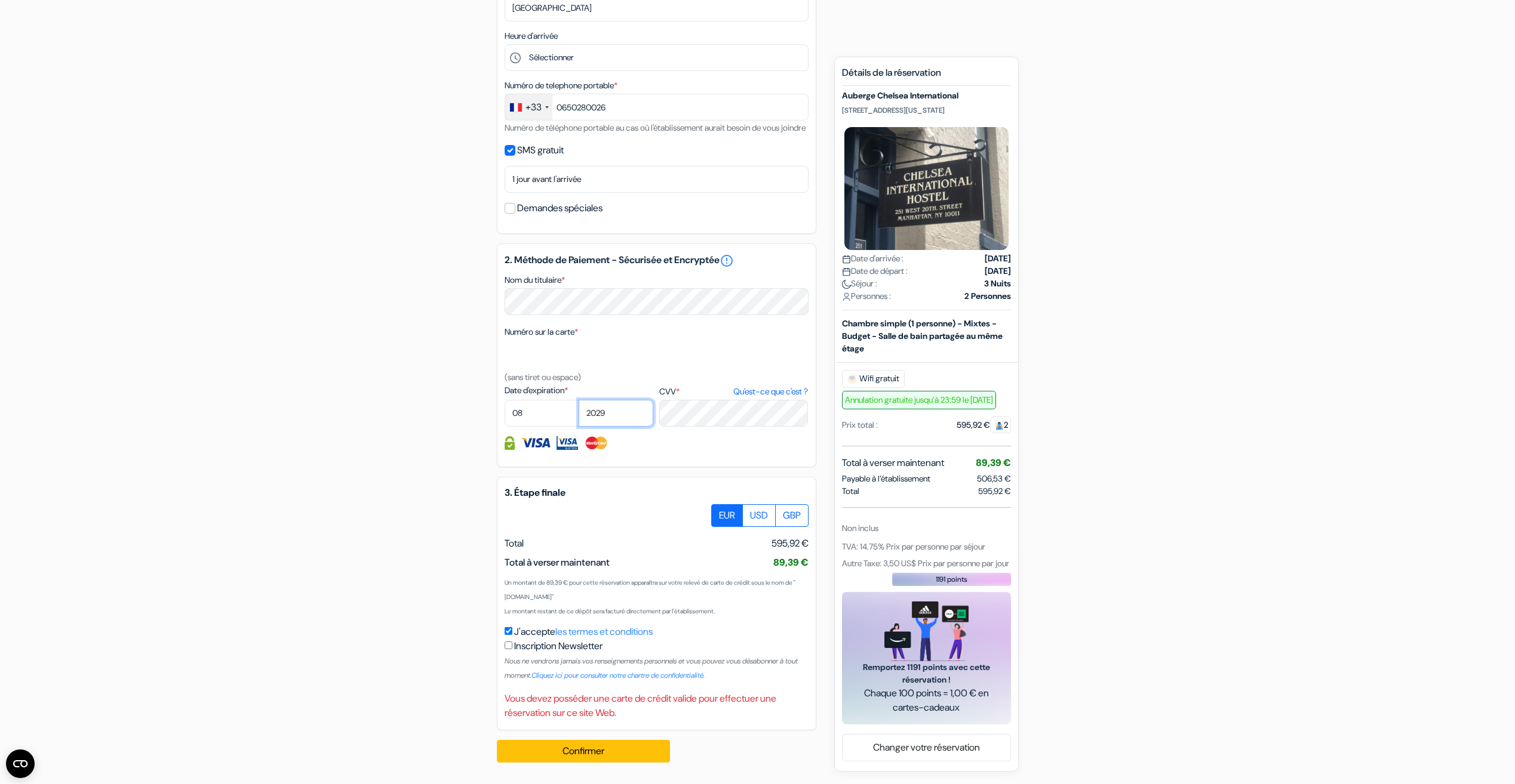
select select "2030"
click at [579, 400] on select "2025 2026 2027 2028 2029 2030 2031 2032 2033 2034 2035 2036 2037 2038 2039 2040…" at bounding box center [616, 413] width 75 height 27
click at [653, 402] on div "Date d'expiration * 01 02 03 04 05 06 07 08 09 10 11 12 2025 2026 2027 2028 *" at bounding box center [657, 405] width 304 height 42
click at [434, 286] on div "add_box Auberge Chelsea International 251 West 20th Street, New York, Etats Uni…" at bounding box center [758, 253] width 788 height 1040
click at [573, 752] on button "Confirmer Loading..." at bounding box center [583, 751] width 173 height 22
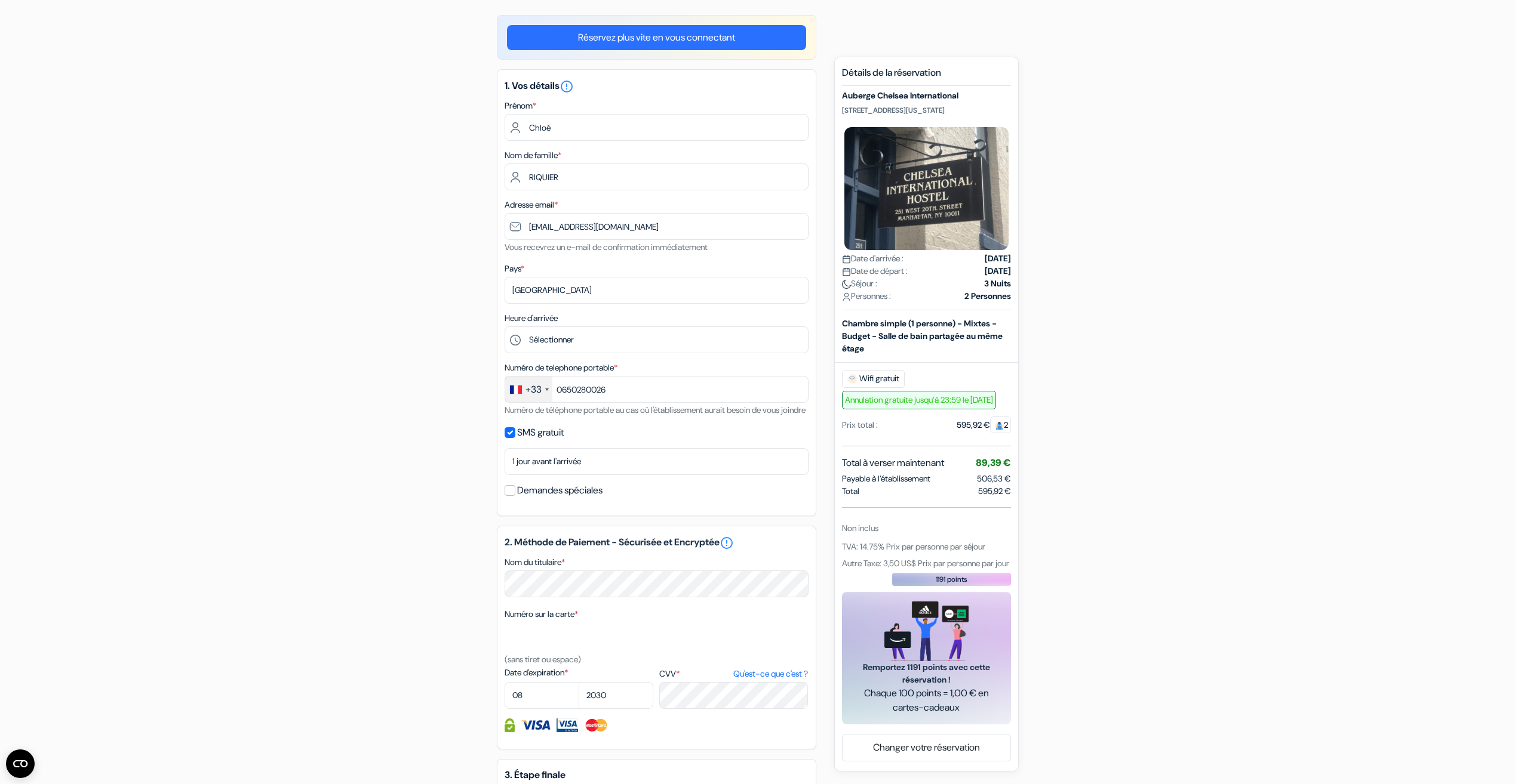
scroll to position [0, 0]
